Goal: Book appointment/travel/reservation

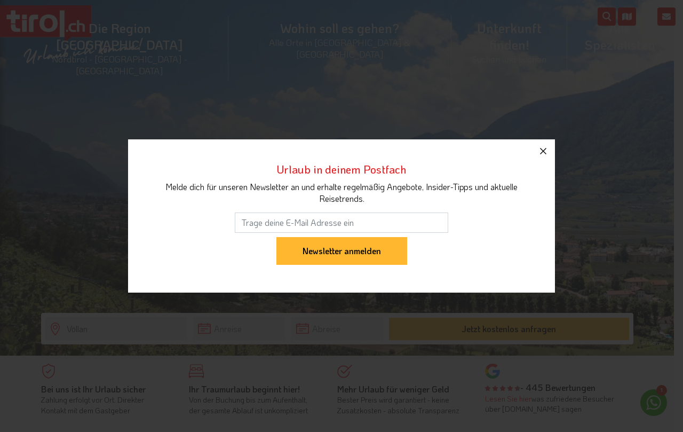
click at [546, 149] on icon "button" at bounding box center [543, 151] width 6 height 6
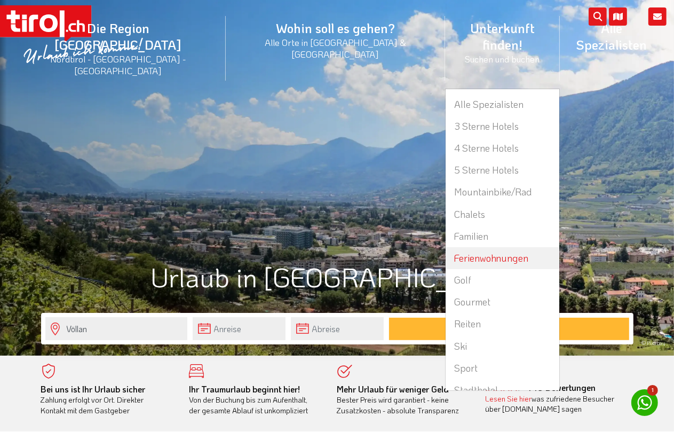
click at [446, 247] on link "Ferienwohnungen" at bounding box center [502, 258] width 113 height 22
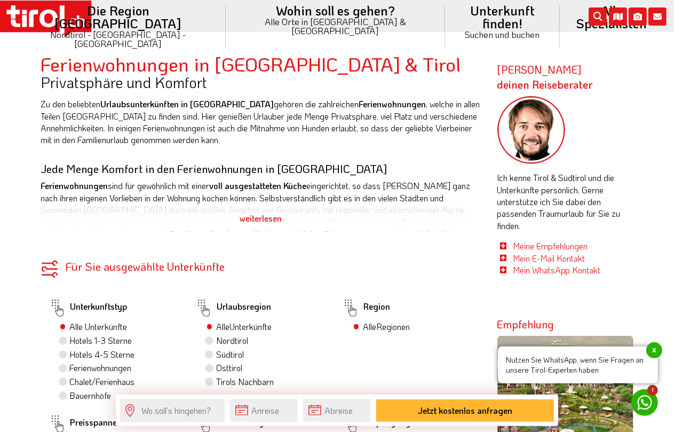
scroll to position [451, 0]
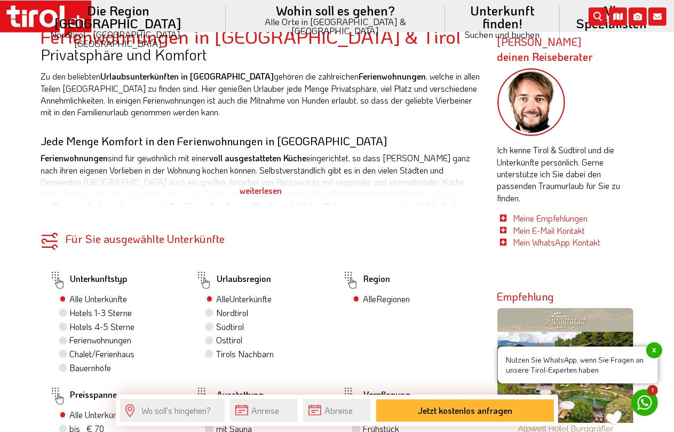
click at [70, 343] on label "Ferienwohnungen" at bounding box center [101, 340] width 62 height 12
click at [61, 343] on input "Ferienwohnungen" at bounding box center [64, 339] width 7 height 7
radio input "true"
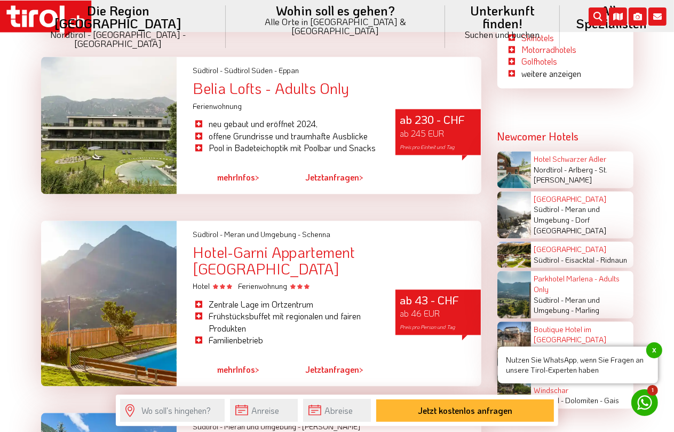
scroll to position [1578, 0]
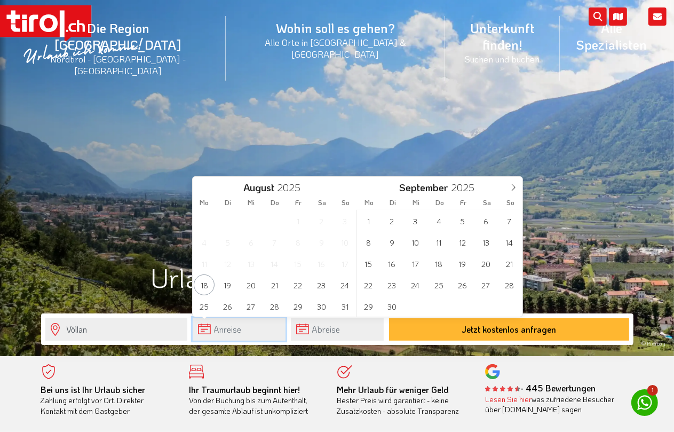
click at [234, 327] on input "text" at bounding box center [239, 329] width 93 height 23
click at [514, 187] on icon at bounding box center [513, 187] width 7 height 7
click at [345, 220] on span "5" at bounding box center [345, 220] width 21 height 21
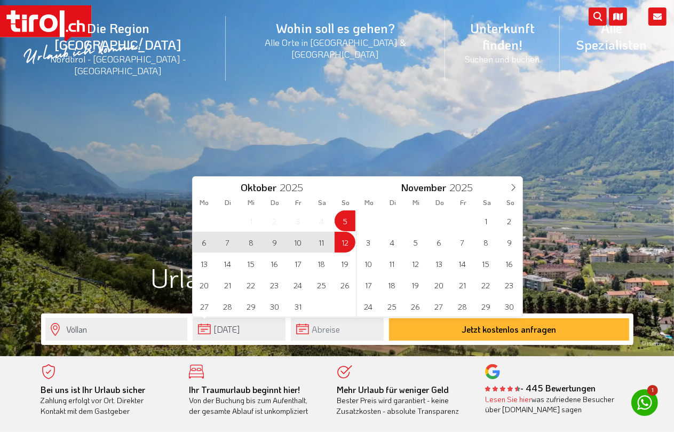
click at [346, 244] on span "12" at bounding box center [345, 242] width 21 height 21
type input "05-10-2025"
type input "12-10-2025"
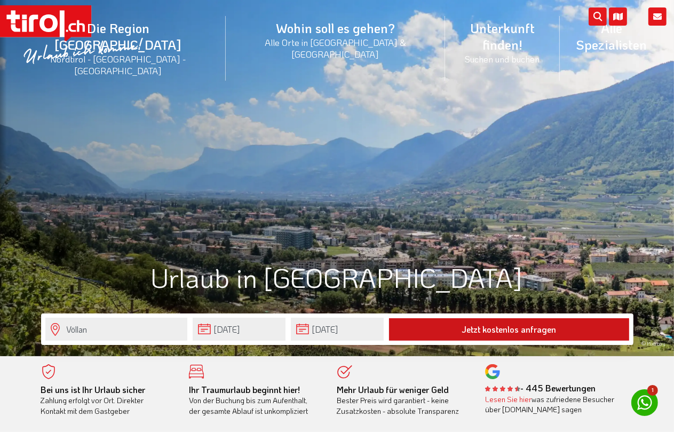
click at [484, 330] on button "Jetzt kostenlos anfragen" at bounding box center [509, 329] width 240 height 22
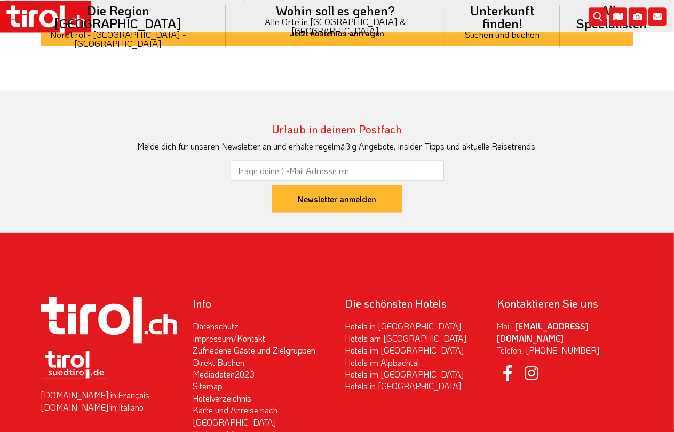
scroll to position [1071, 0]
